Goal: Submit feedback/report problem: Submit feedback/report problem

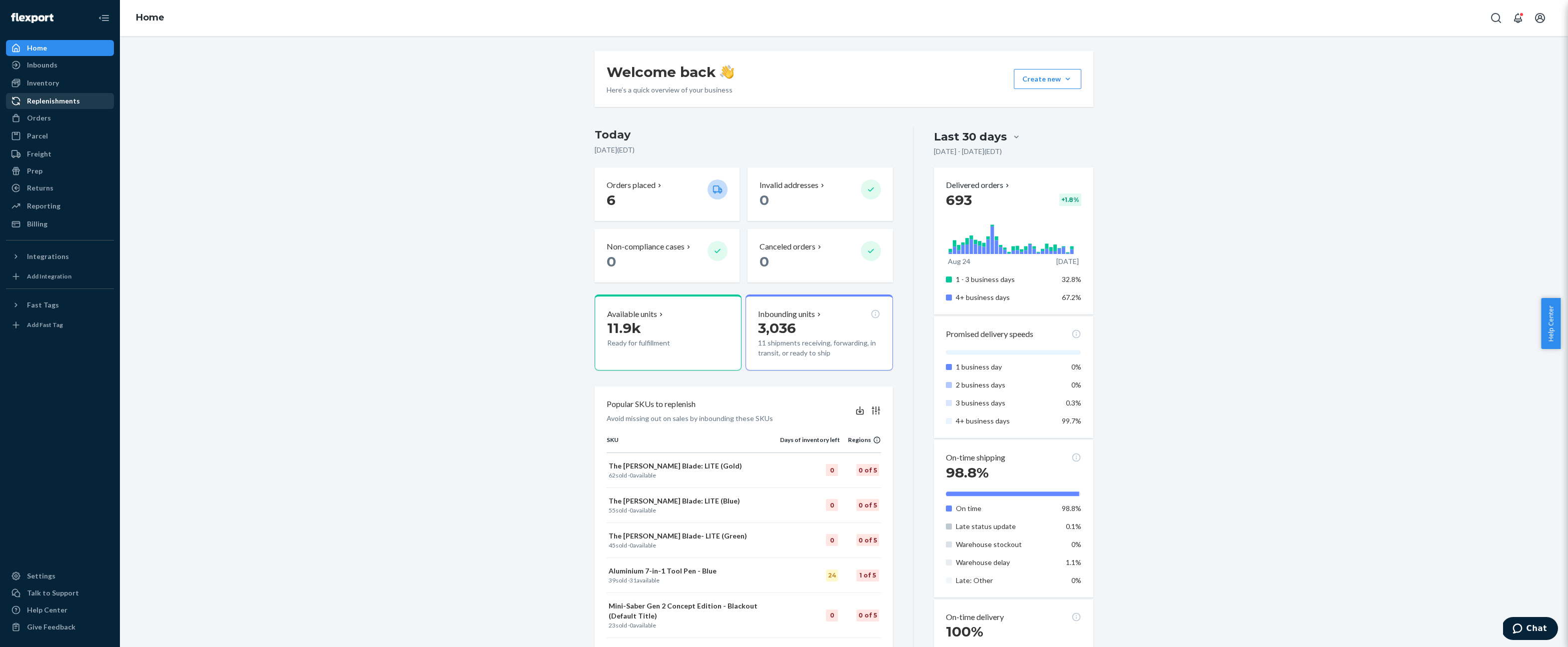
click at [83, 95] on div "Replenishments" at bounding box center [60, 100] width 106 height 14
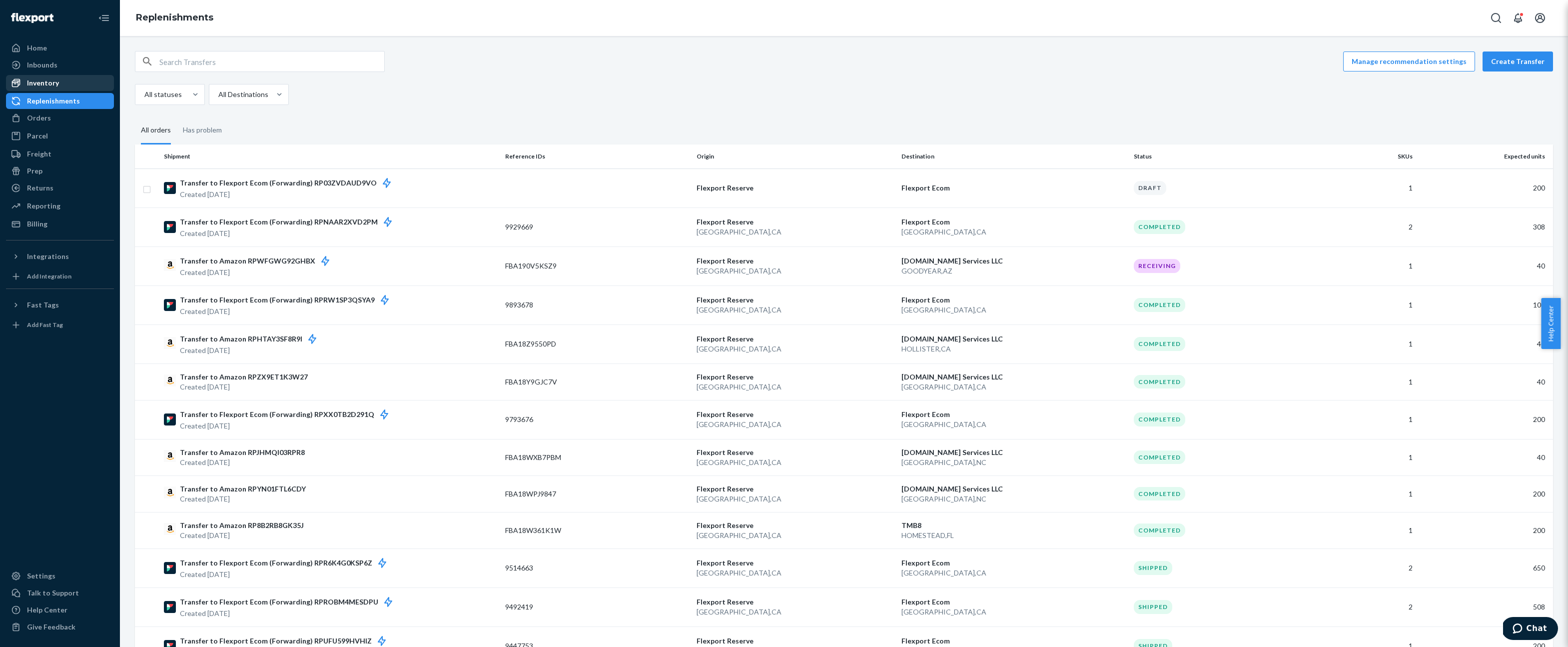
click at [68, 76] on div "Inventory" at bounding box center [60, 83] width 106 height 14
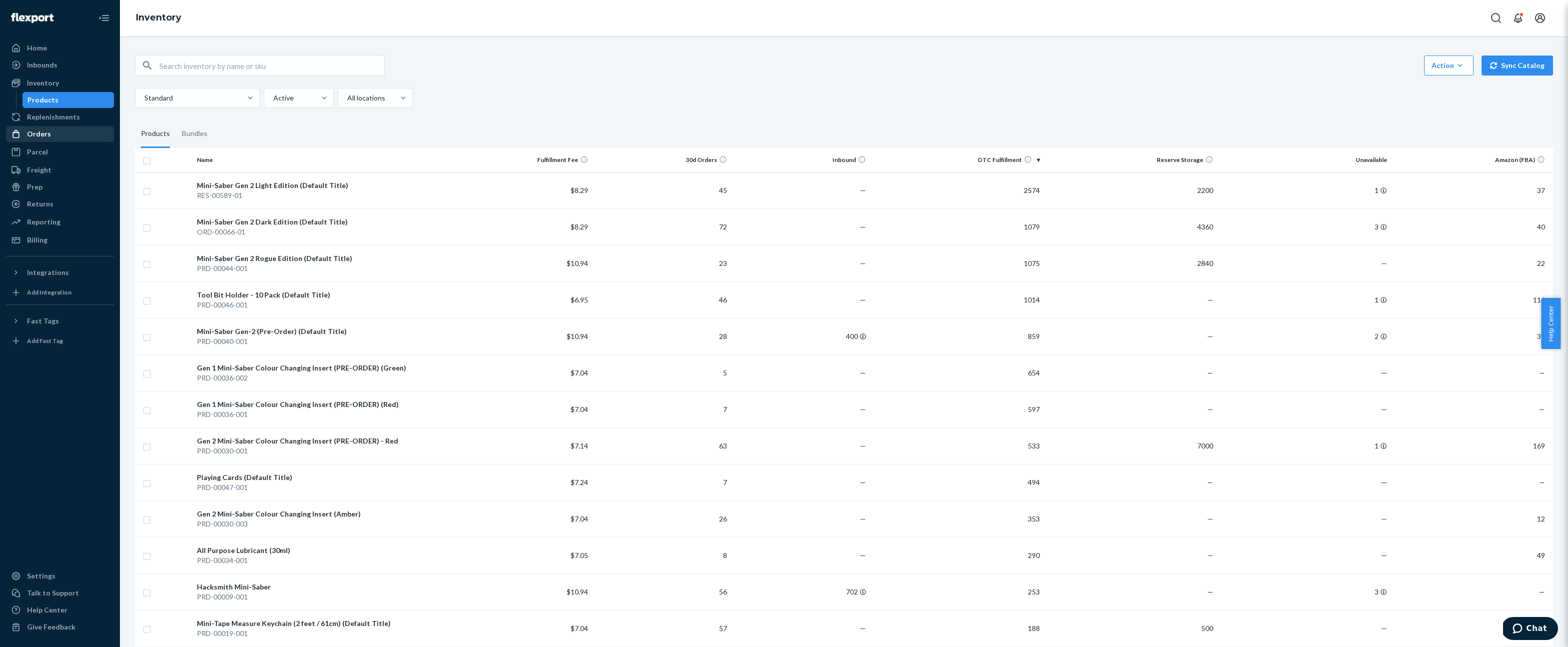
click at [81, 135] on div "Orders" at bounding box center [60, 134] width 106 height 14
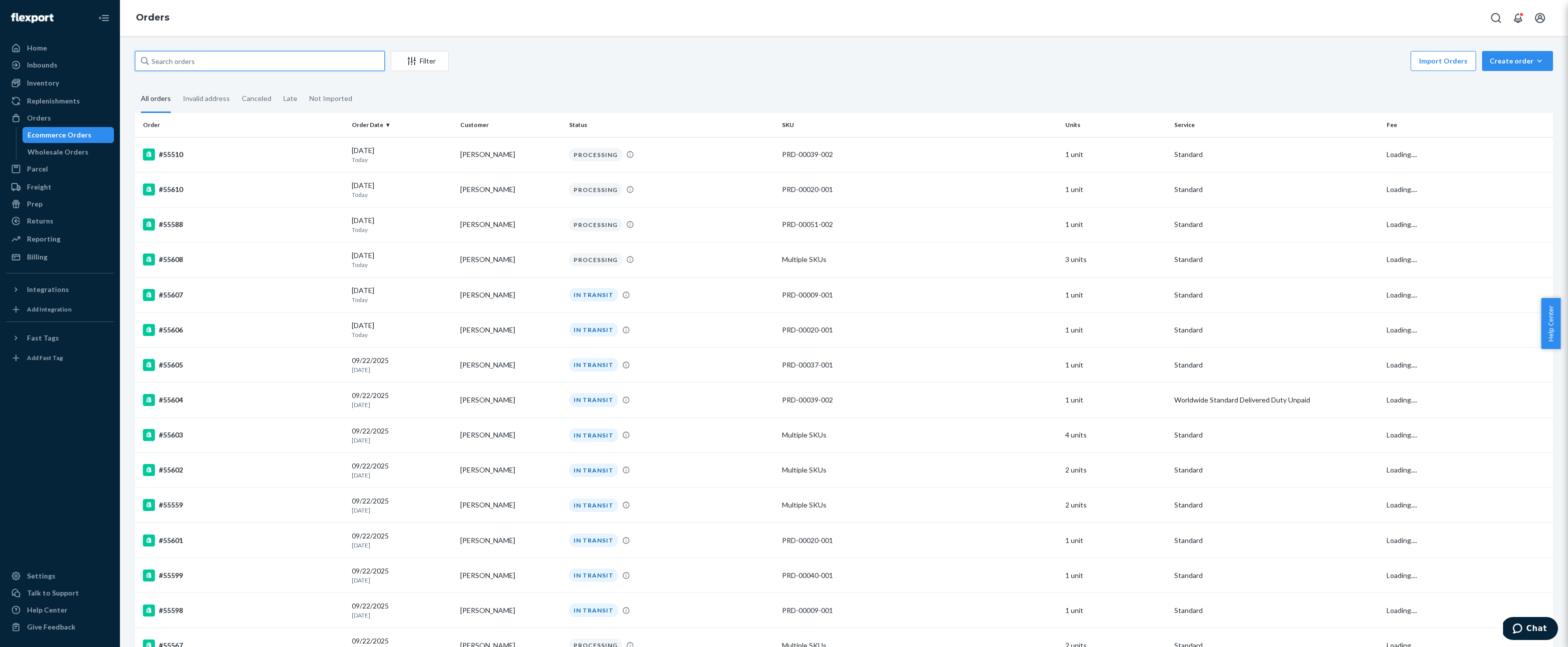
click at [191, 65] on input "text" at bounding box center [260, 60] width 250 height 20
paste input "54526"
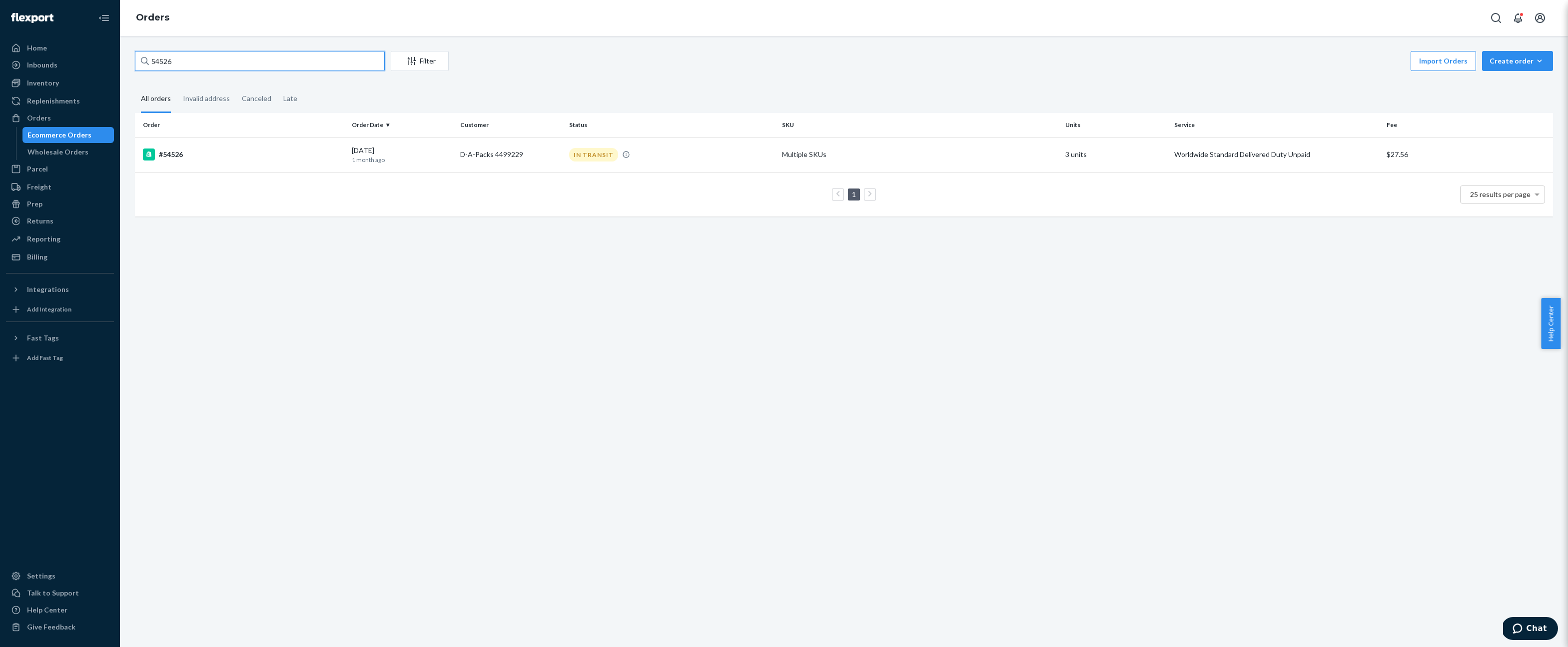
type input "54526"
click at [165, 145] on td "#54526" at bounding box center [242, 154] width 213 height 35
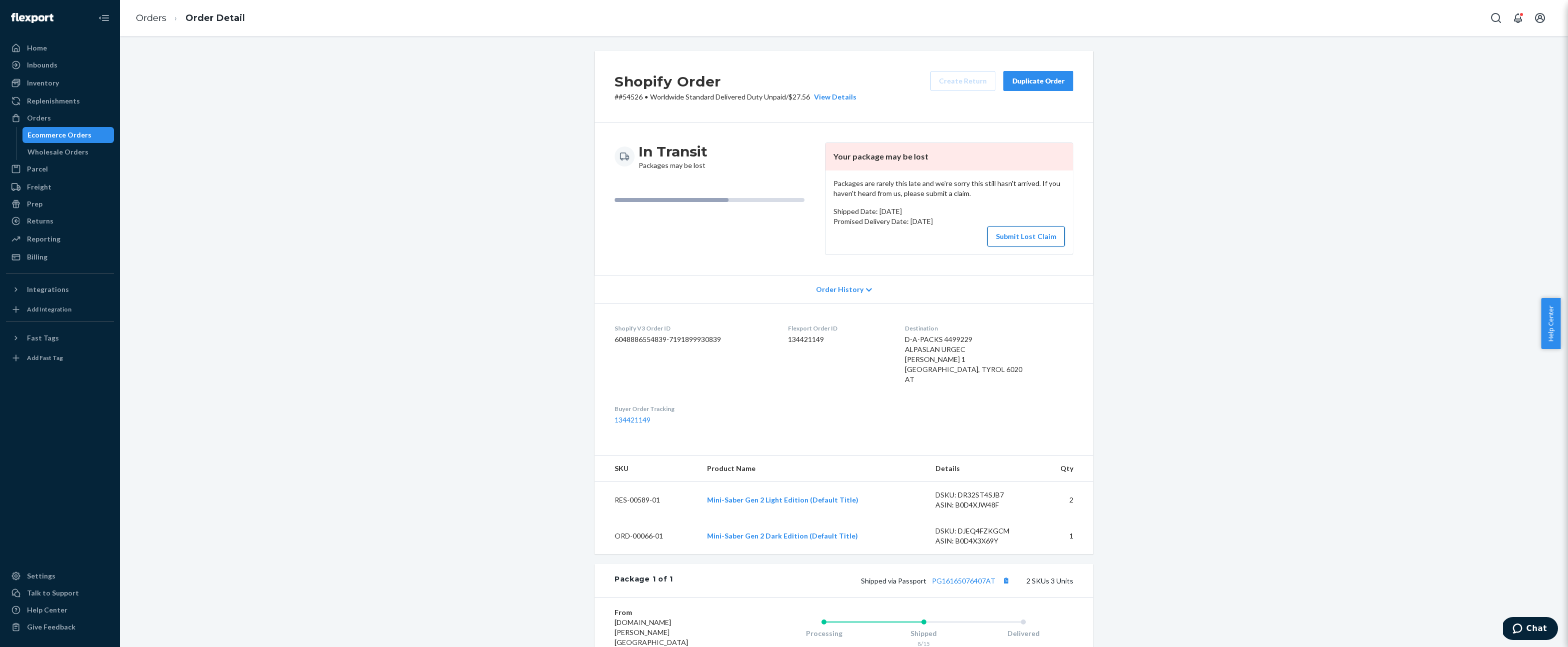
click at [1040, 240] on button "Submit Lost Claim" at bounding box center [1026, 236] width 77 height 20
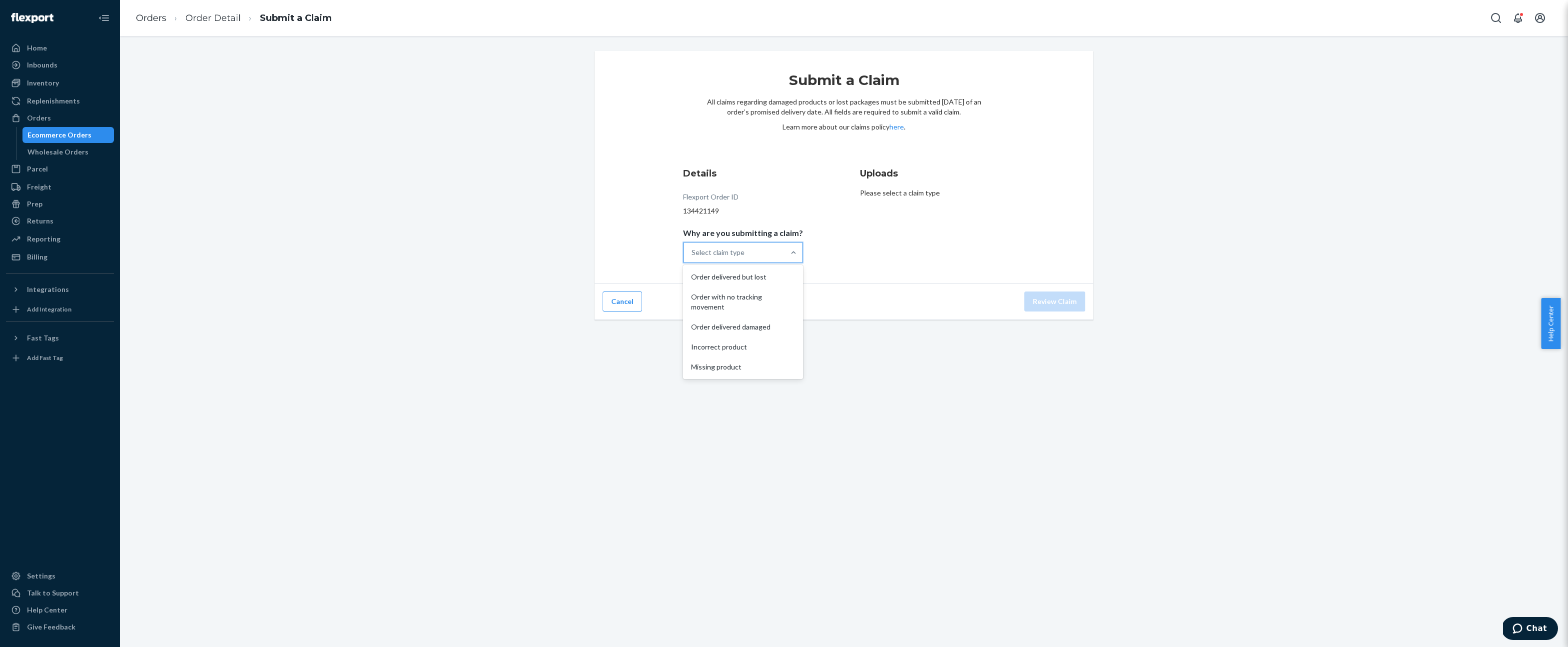
click at [775, 243] on div "Select claim type" at bounding box center [734, 252] width 101 height 20
click at [693, 248] on input "Why are you submitting a claim? option Order delivered but lost focused, 0 of 5…" at bounding box center [692, 253] width 1 height 10
click at [780, 299] on div "Order with no tracking movement" at bounding box center [743, 301] width 116 height 30
click at [693, 257] on input "Why are you submitting a claim? option Order with no tracking movement focused,…" at bounding box center [692, 253] width 1 height 10
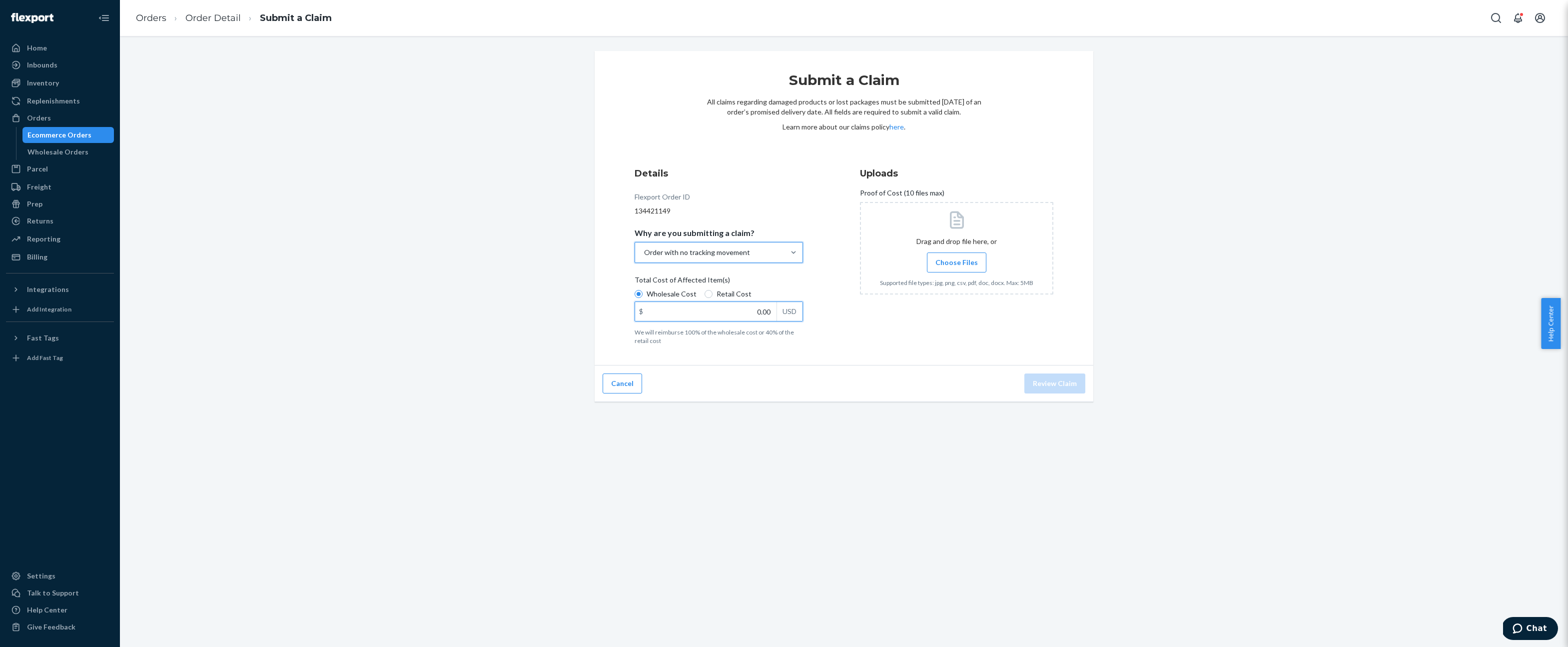
click at [743, 305] on input "0.00" at bounding box center [706, 312] width 141 height 19
paste input "54,526"
click at [753, 312] on input "54,526.00" at bounding box center [706, 312] width 141 height 19
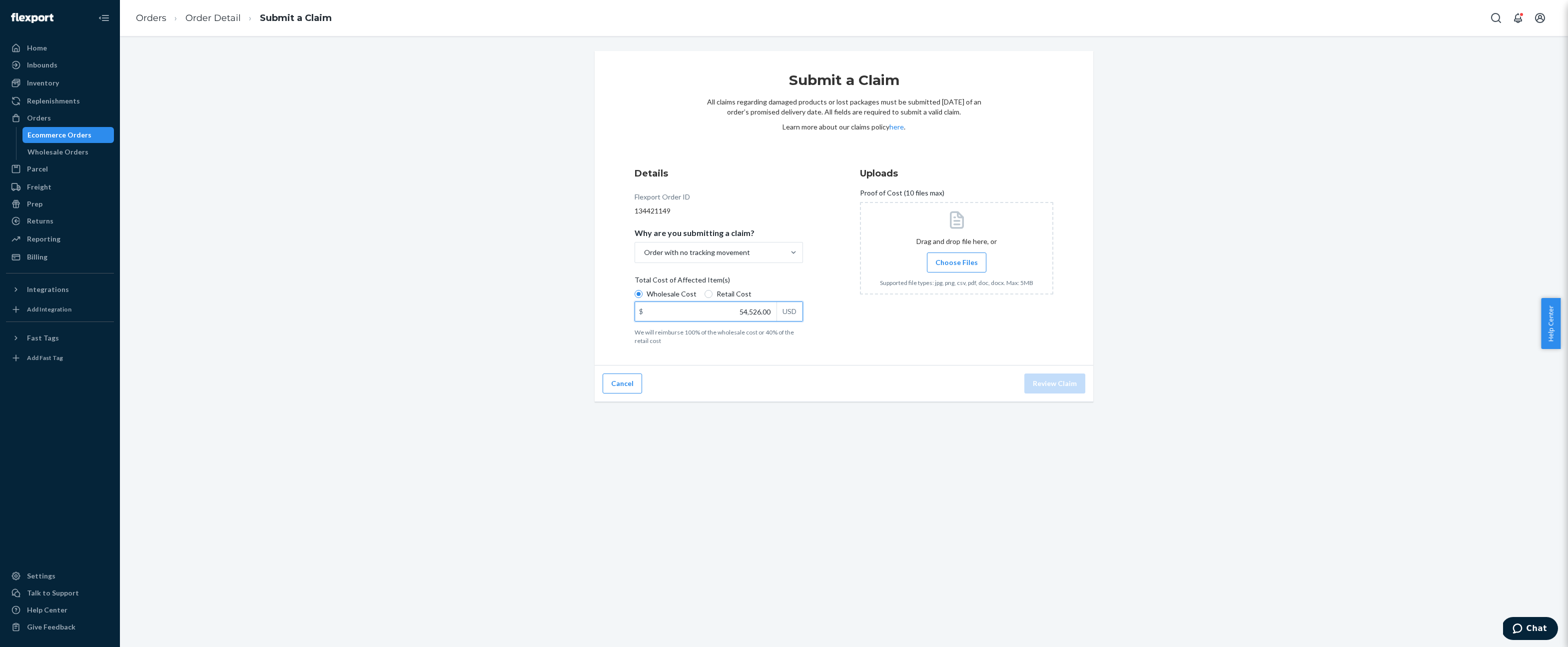
click at [753, 312] on input "54,526.00" at bounding box center [706, 312] width 141 height 19
paste input "text"
type input "54,526.00"
click at [744, 317] on input "54,526.00" at bounding box center [706, 312] width 141 height 19
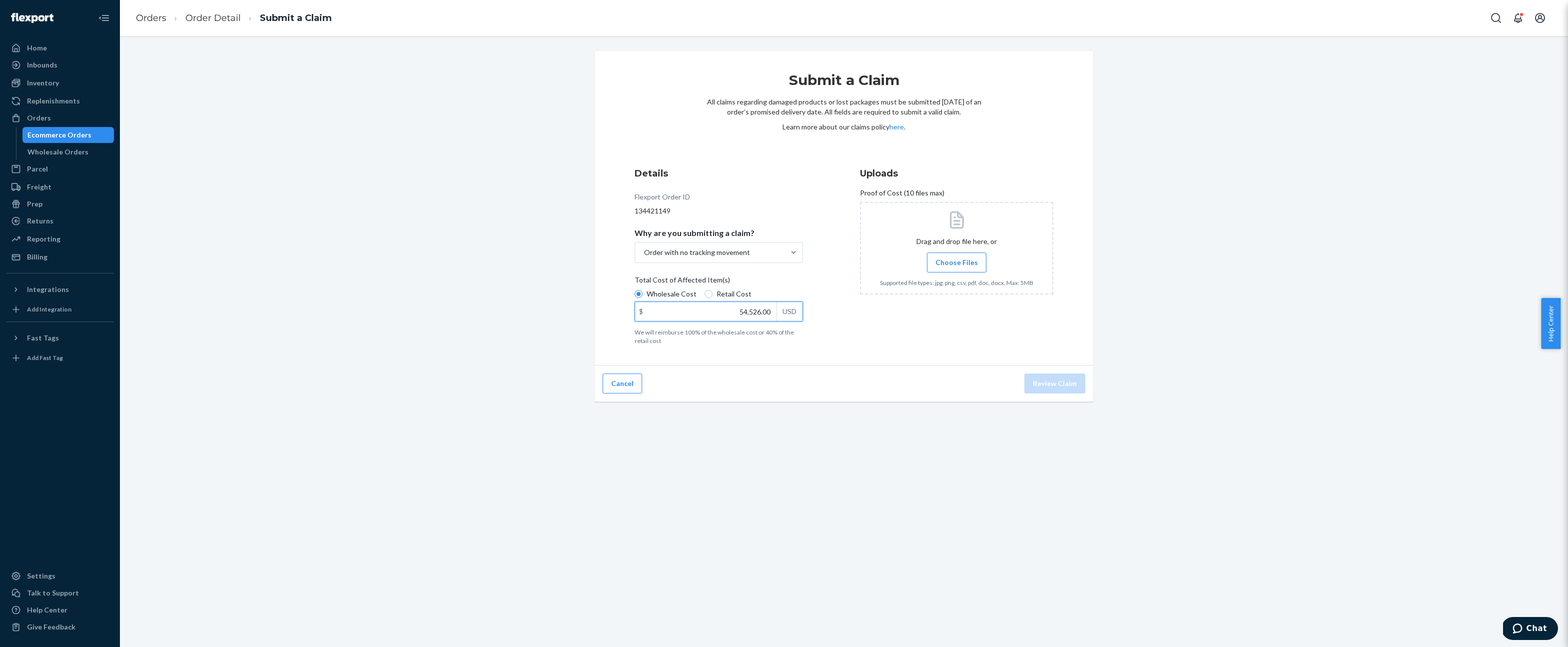
click at [743, 316] on input "54,526.00" at bounding box center [706, 312] width 141 height 19
click at [978, 260] on label "Choose Files" at bounding box center [957, 262] width 60 height 20
click at [957, 260] on input "Choose Files" at bounding box center [956, 262] width 1 height 11
click at [745, 312] on input "$ USD" at bounding box center [706, 312] width 141 height 19
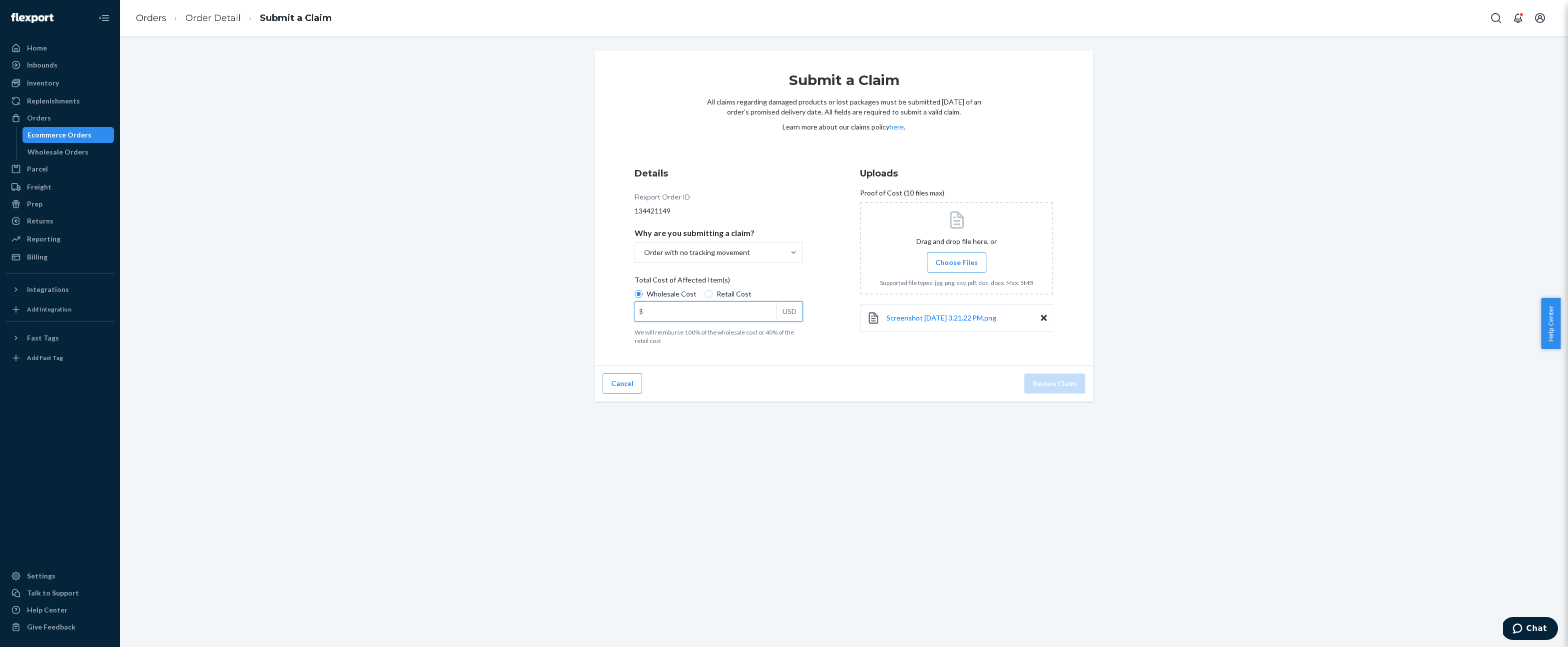
click at [745, 312] on input "$ USD" at bounding box center [706, 312] width 141 height 19
click at [708, 294] on label "Retail Cost" at bounding box center [727, 294] width 47 height 10
click at [708, 294] on input "Retail Cost" at bounding box center [708, 294] width 8 height 8
radio input "true"
radio input "false"
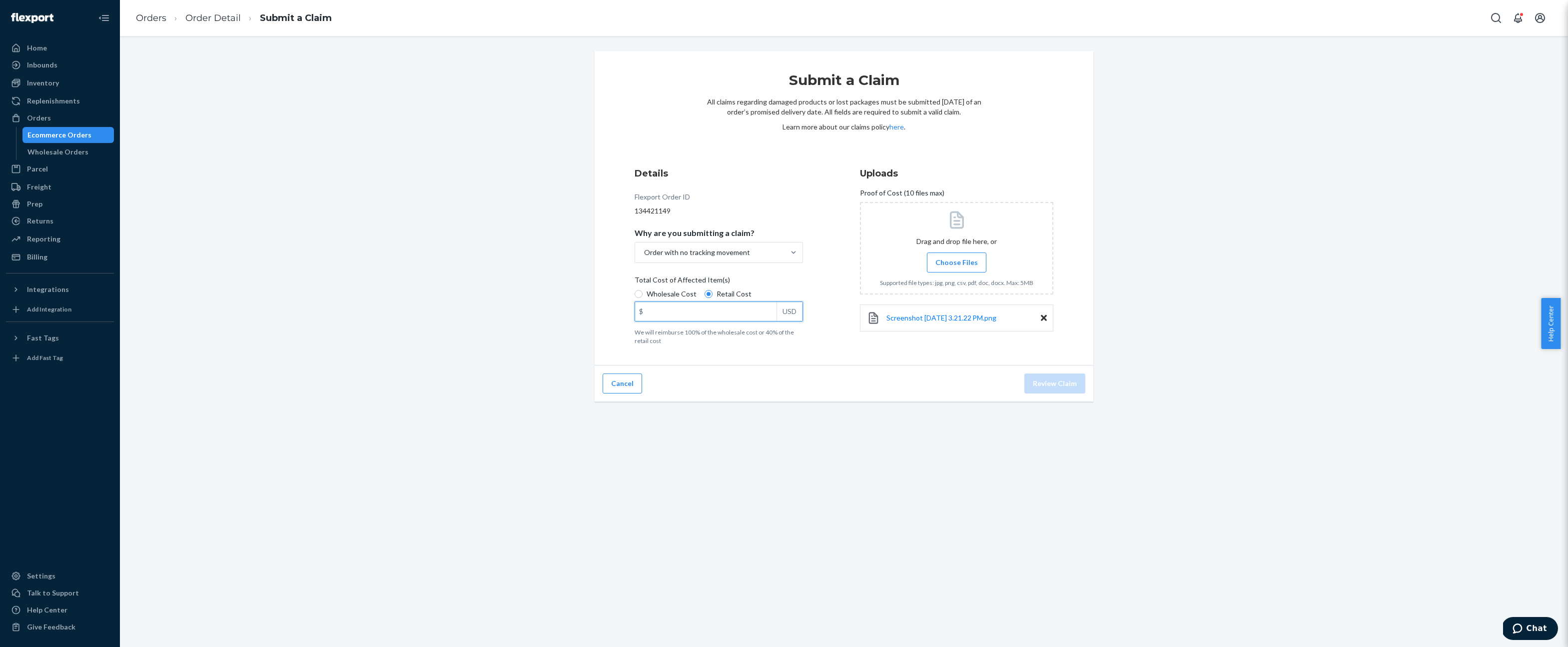
click at [755, 305] on input "$ USD" at bounding box center [706, 312] width 141 height 19
paste input "288.20"
type input "288.20"
click at [782, 407] on div "Submit a Claim All claims regarding damaged products or lost packages must be s…" at bounding box center [844, 341] width 1448 height 611
click at [761, 340] on p "We will reimburse 100% of the wholesale cost or 40% of the retail cost" at bounding box center [719, 336] width 168 height 17
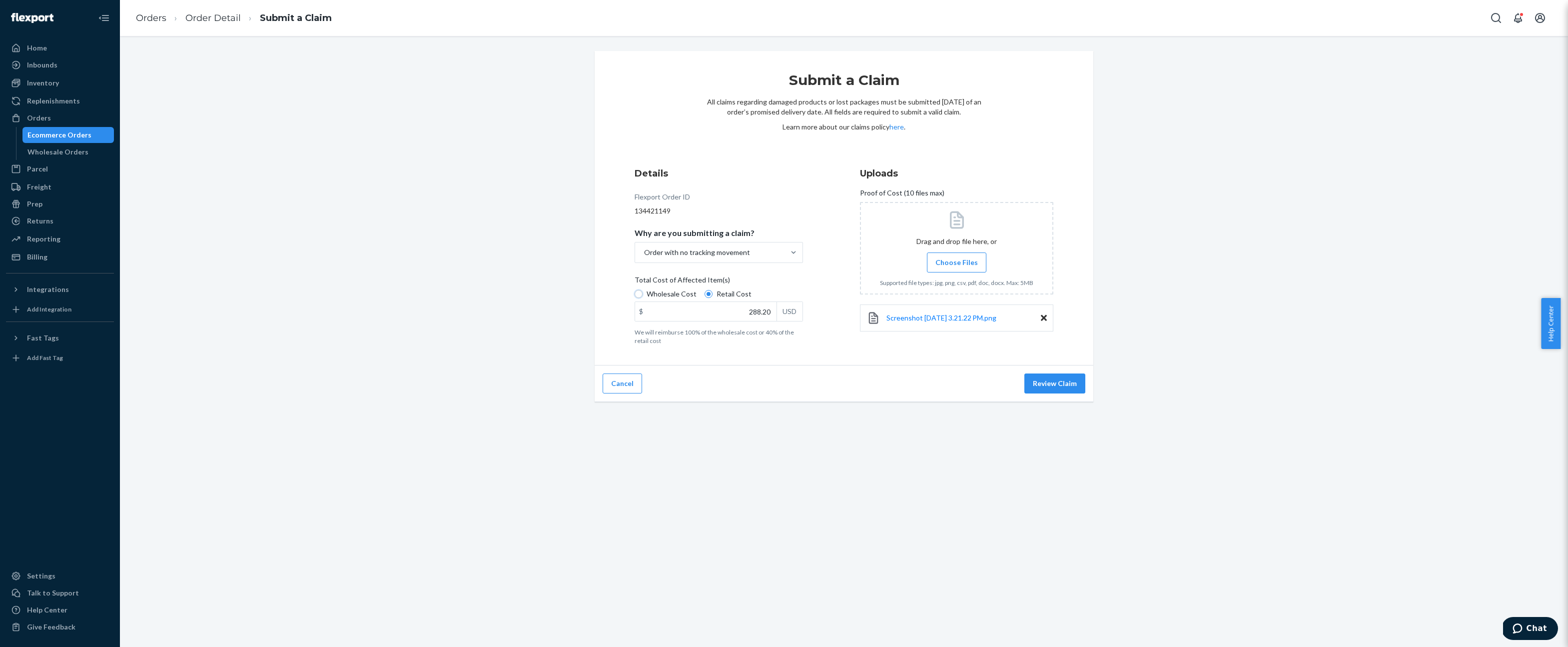
click at [642, 298] on input "Wholesale Cost" at bounding box center [638, 294] width 8 height 8
radio input "true"
click at [720, 293] on span "Retail Cost" at bounding box center [733, 294] width 35 height 10
click at [713, 293] on input "Retail Cost" at bounding box center [708, 294] width 8 height 8
radio input "true"
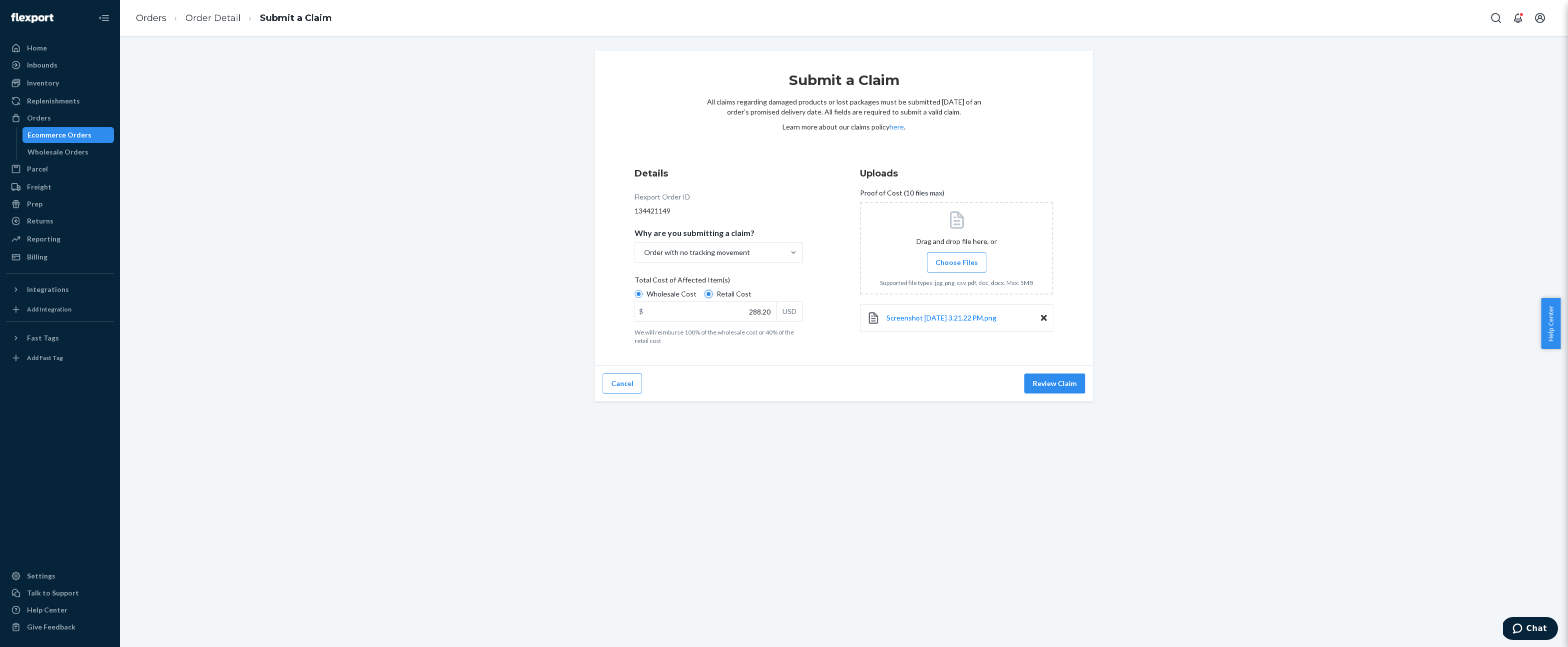
radio input "false"
click at [1054, 387] on button "Review Claim" at bounding box center [1055, 383] width 61 height 20
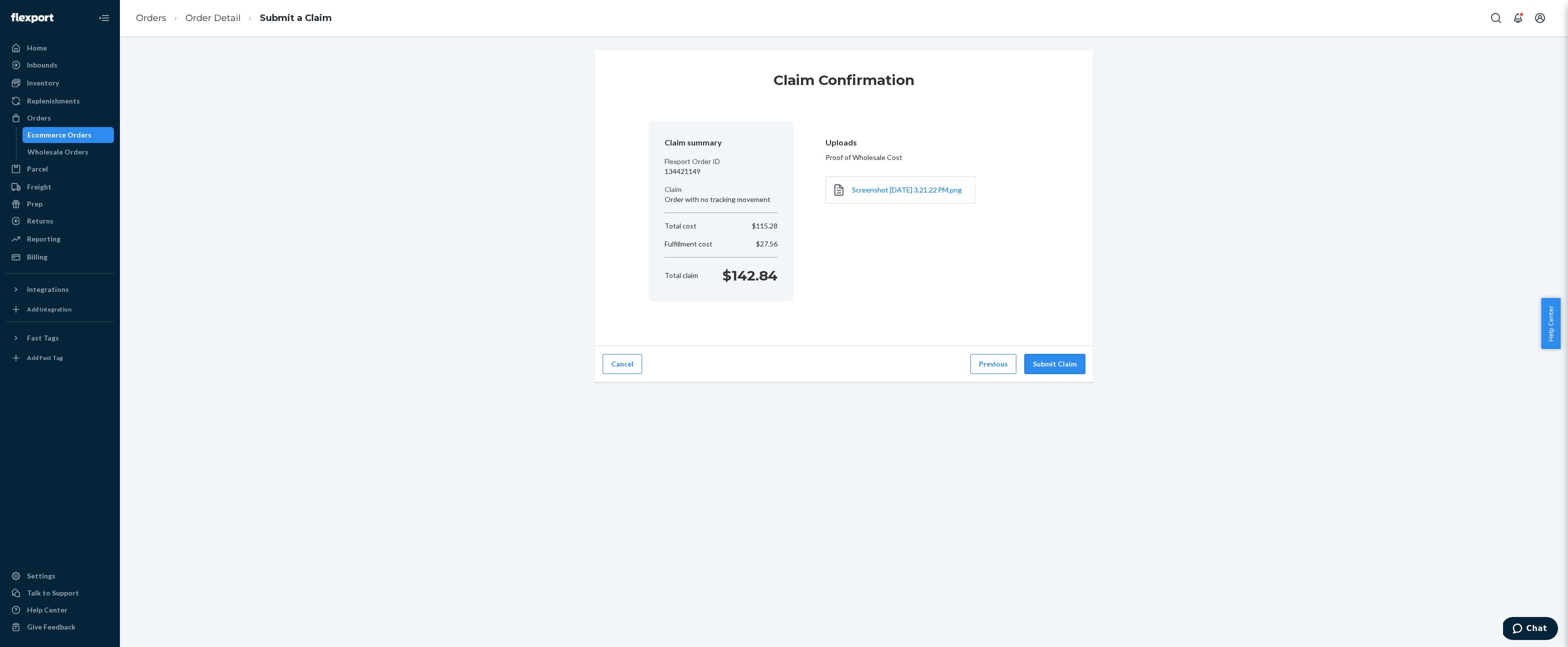
click at [1051, 369] on button "Submit Claim" at bounding box center [1055, 364] width 61 height 20
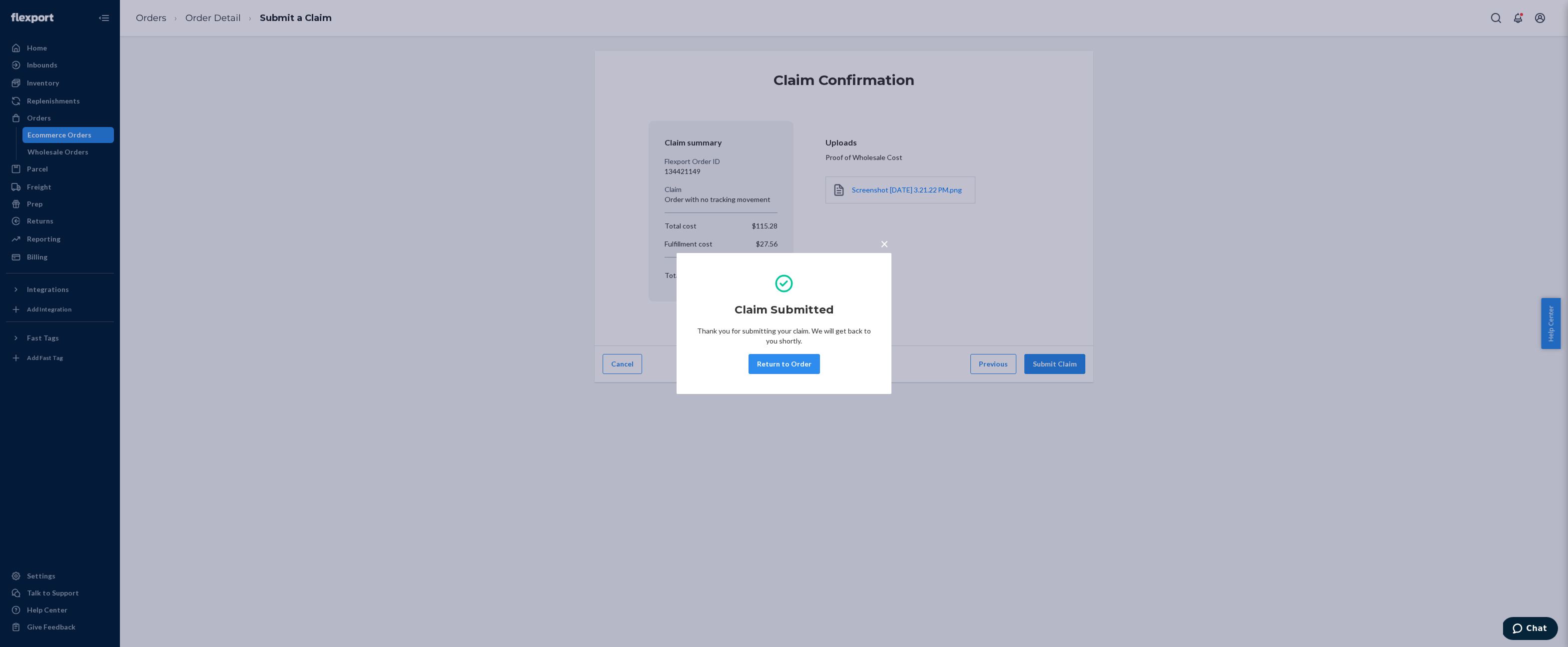
drag, startPoint x: 881, startPoint y: 241, endPoint x: 721, endPoint y: 134, distance: 192.5
click at [881, 241] on span "×" at bounding box center [884, 243] width 8 height 17
